Goal: Task Accomplishment & Management: Manage account settings

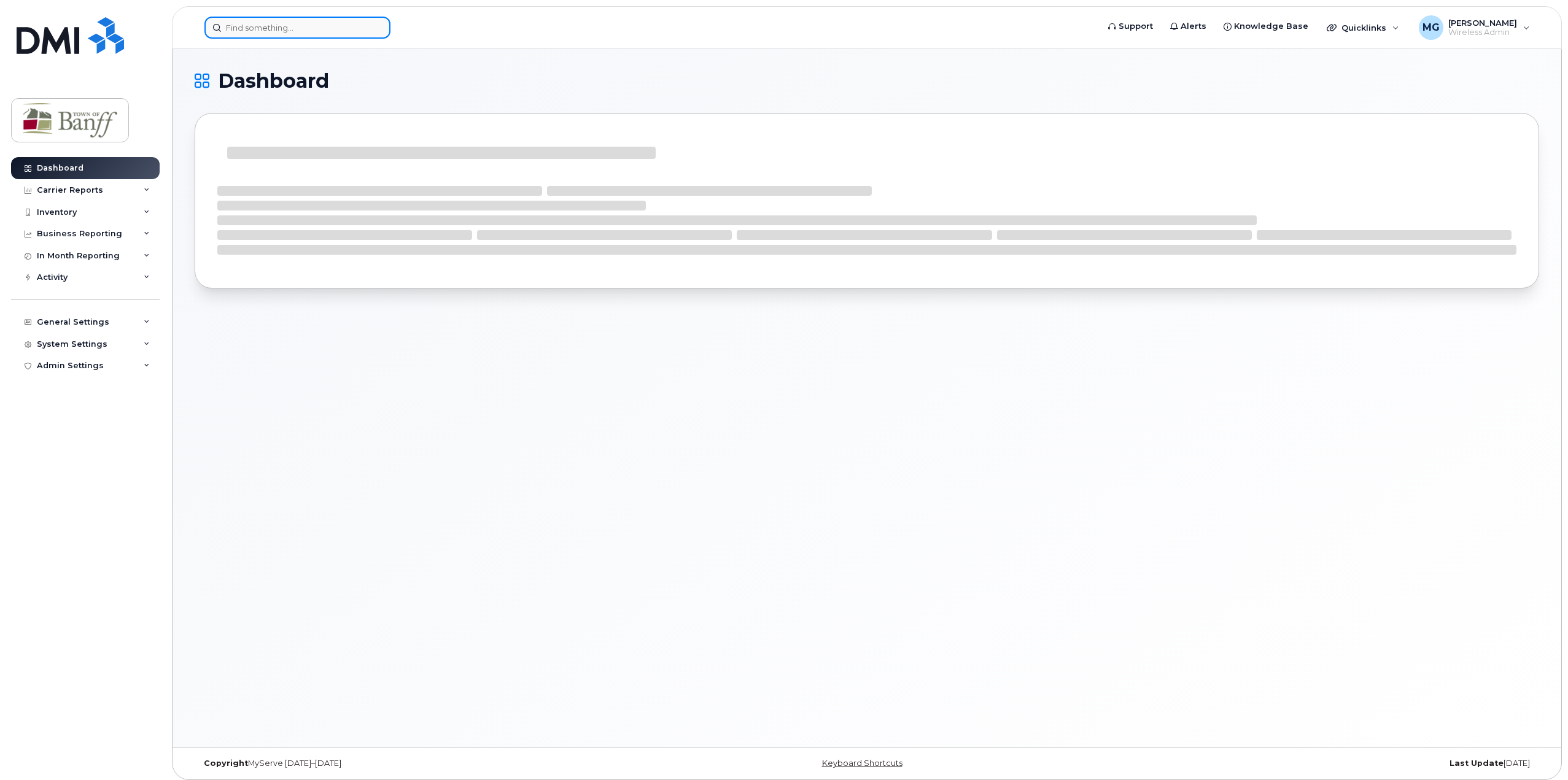
click at [339, 35] on input at bounding box center [297, 27] width 186 height 22
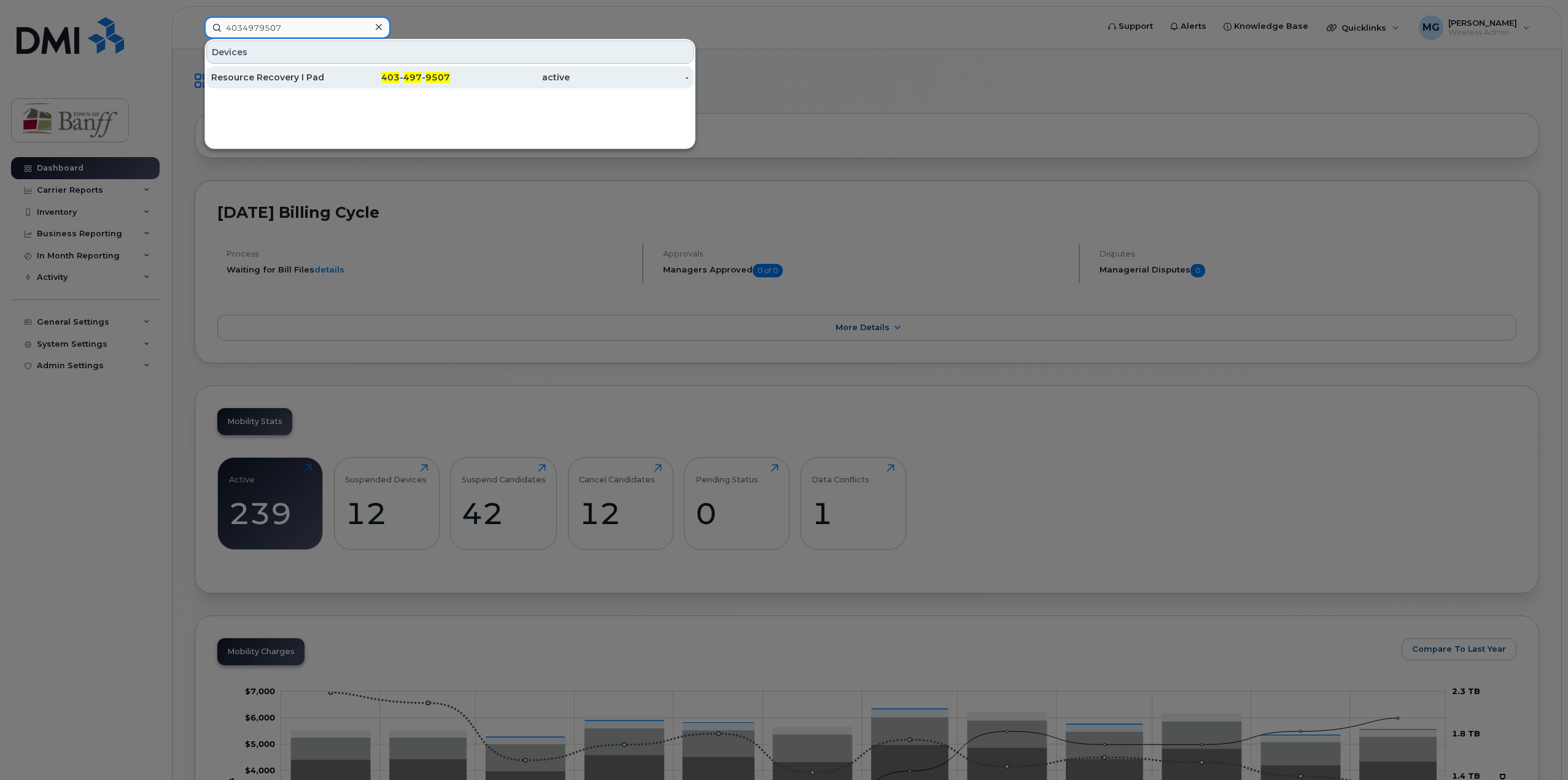
type input "4034979507"
click at [421, 75] on span "497" at bounding box center [412, 77] width 18 height 11
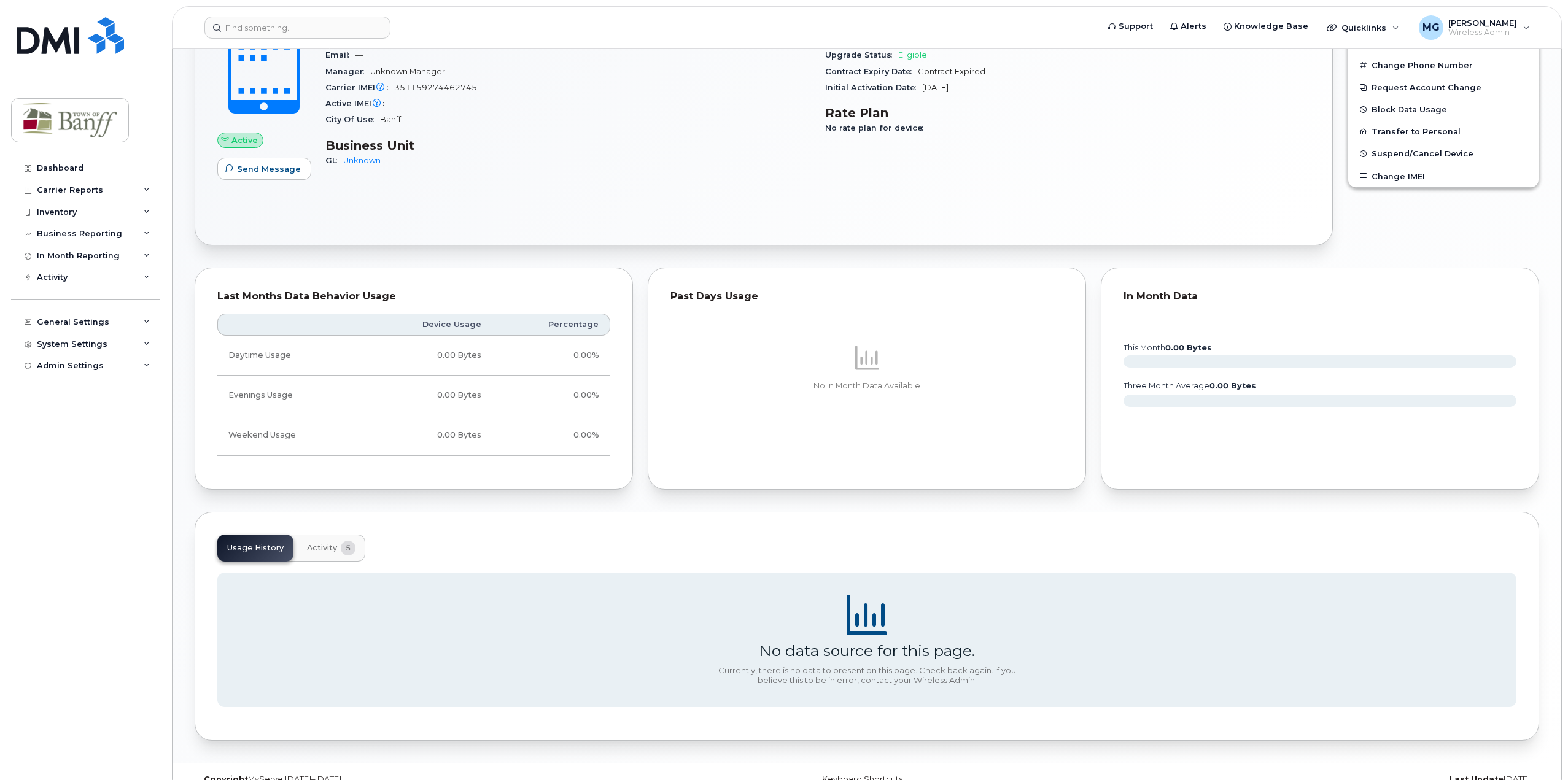
scroll to position [64, 0]
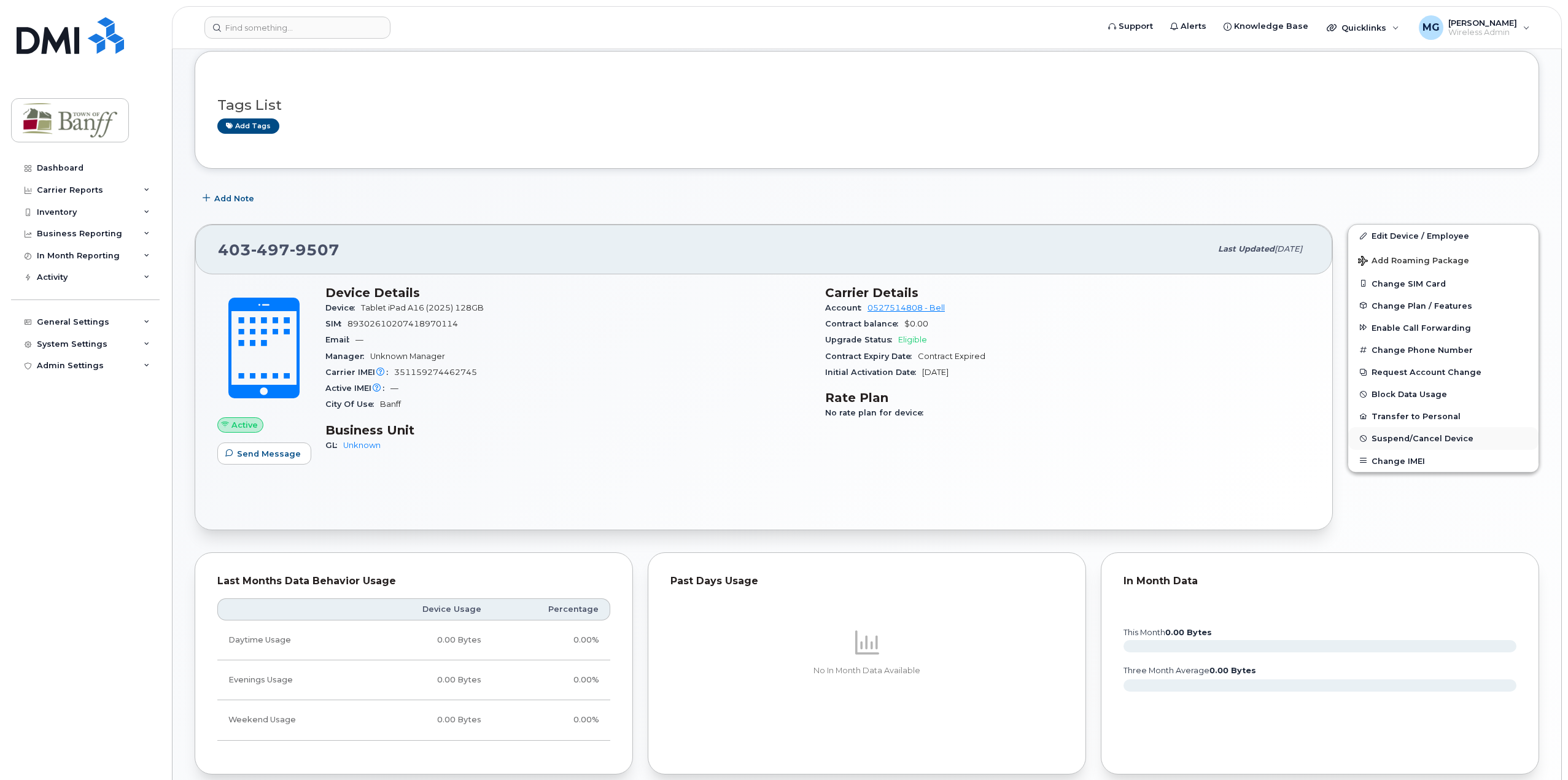
click at [1439, 434] on span "Suspend/Cancel Device" at bounding box center [1423, 439] width 102 height 10
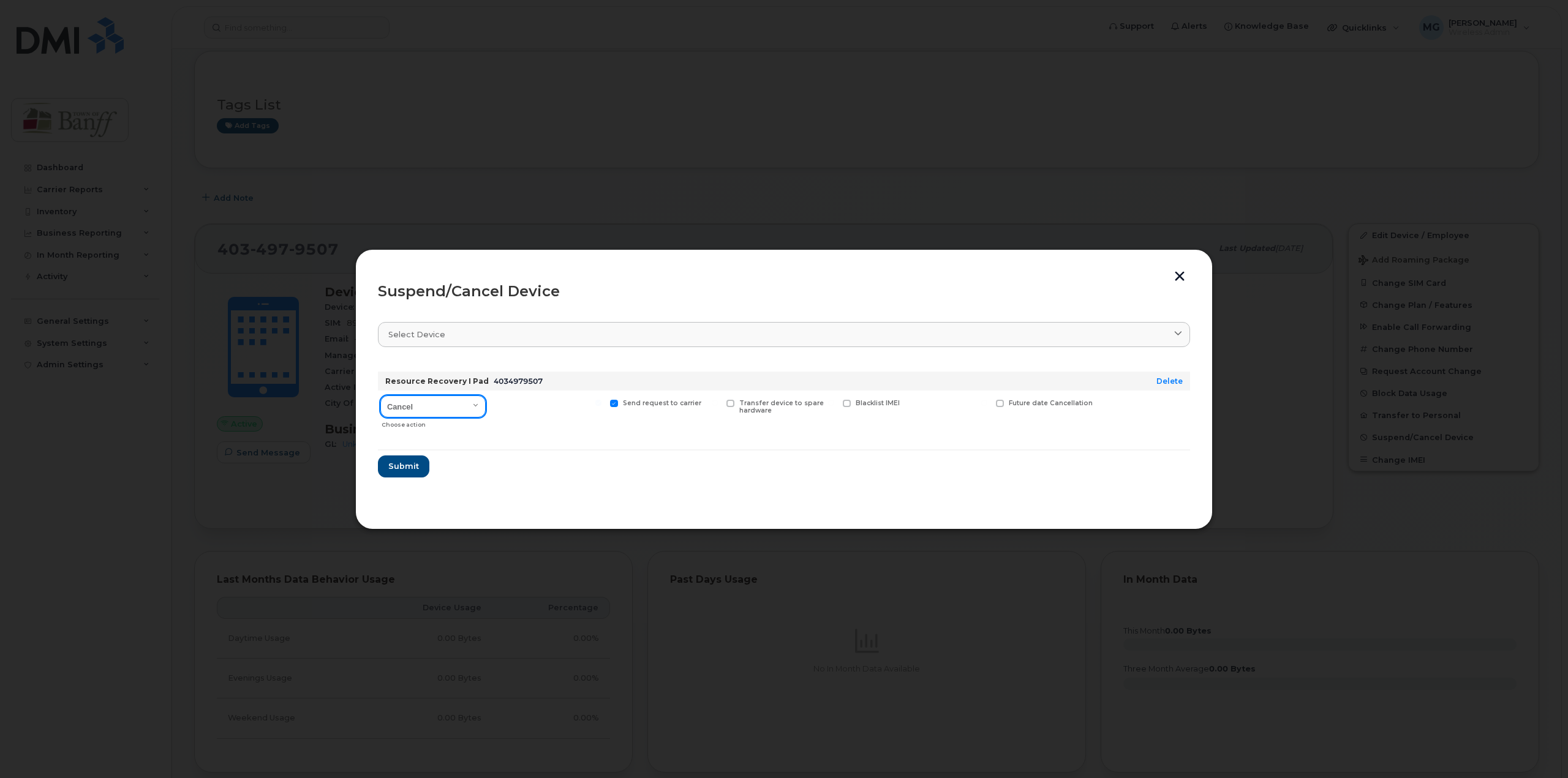
click at [482, 411] on select "Cancel Suspend - Extend Suspension Suspend - Reduced Rate Suspend - Full Rate S…" at bounding box center [433, 406] width 106 height 22
click at [405, 474] on button "Submit" at bounding box center [403, 466] width 50 height 22
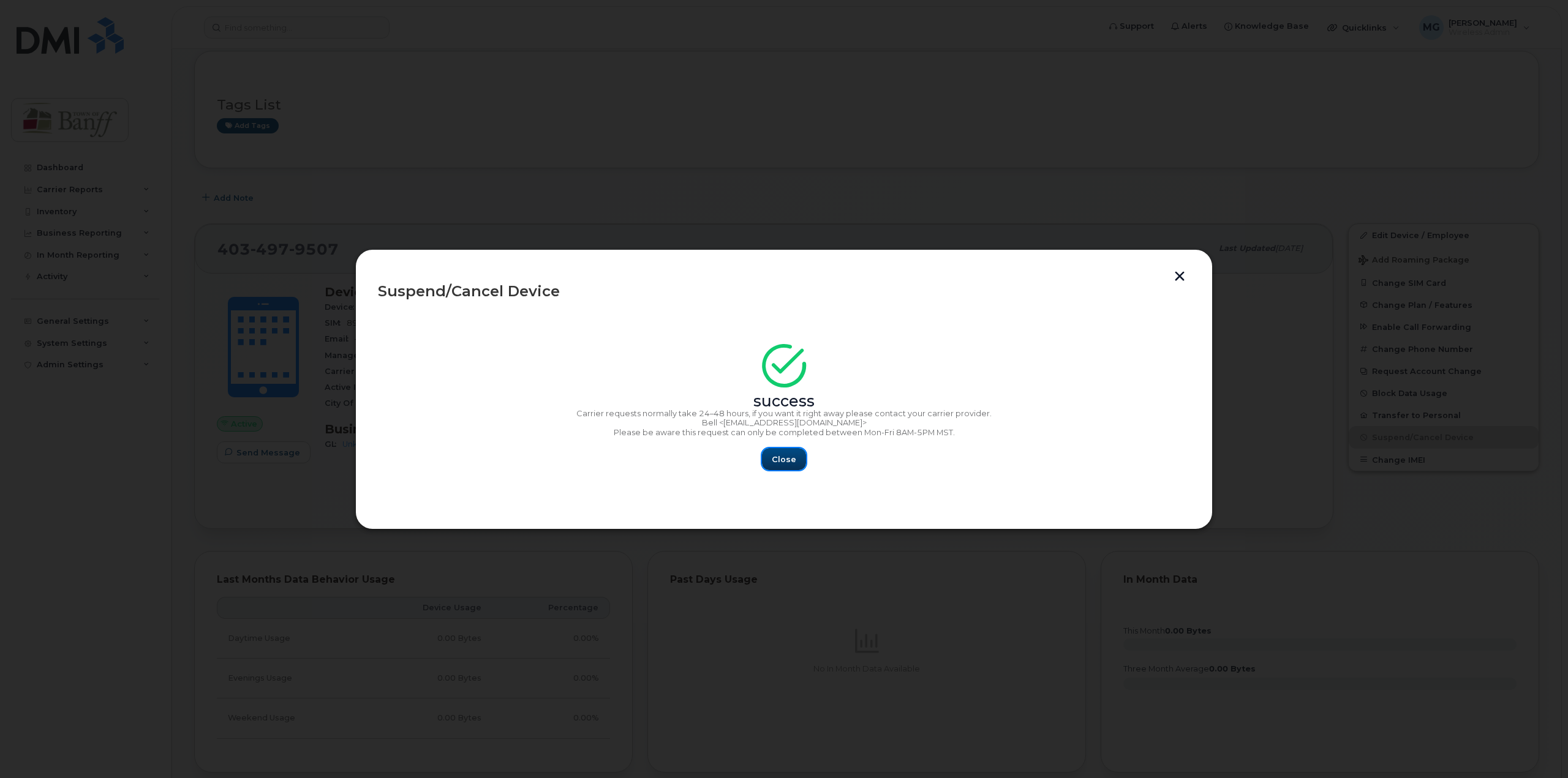
click at [792, 458] on span "Close" at bounding box center [783, 459] width 24 height 12
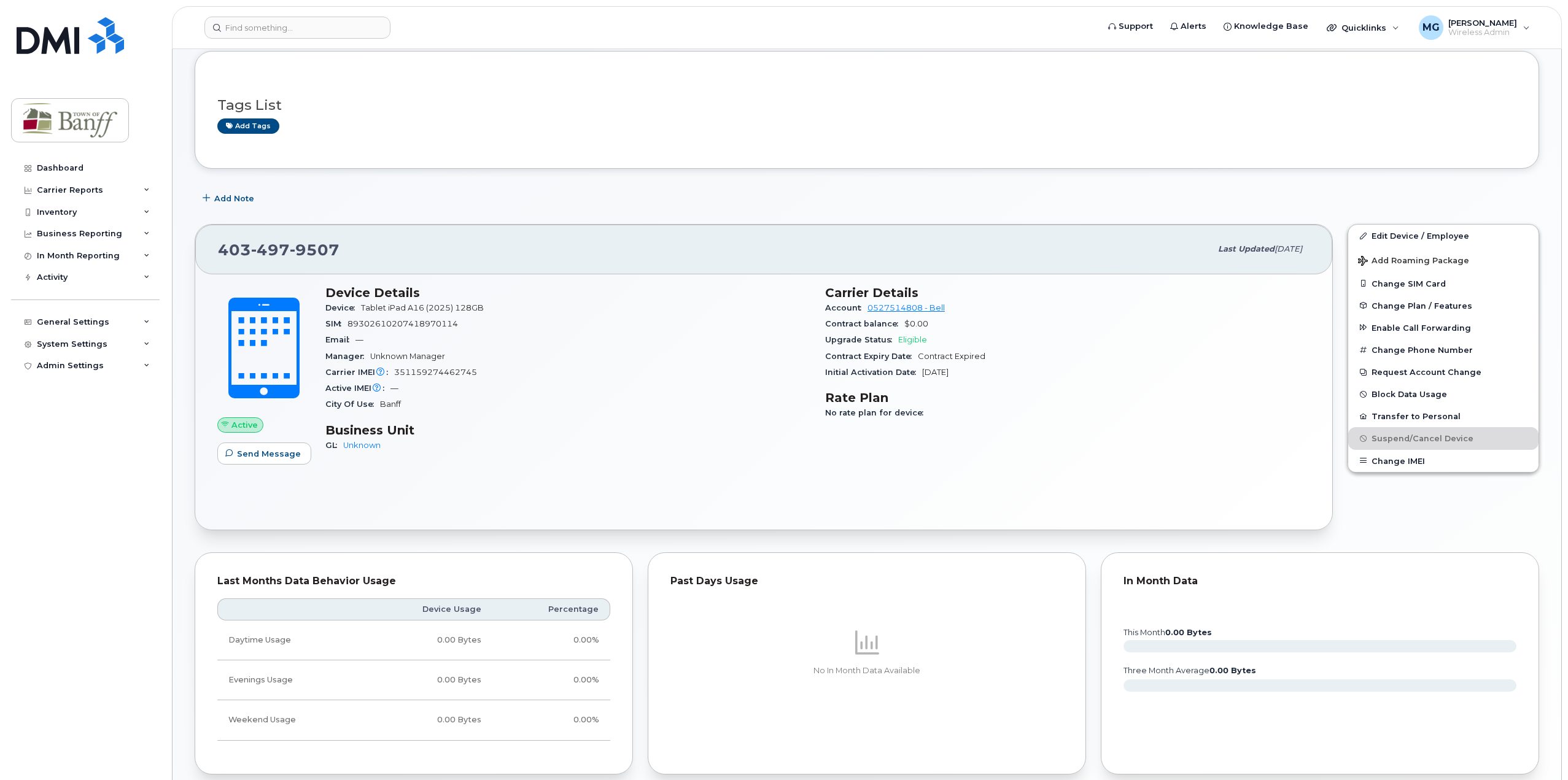
click at [466, 156] on div "Tags List Add tags" at bounding box center [867, 110] width 1345 height 117
